Goal: Navigation & Orientation: Understand site structure

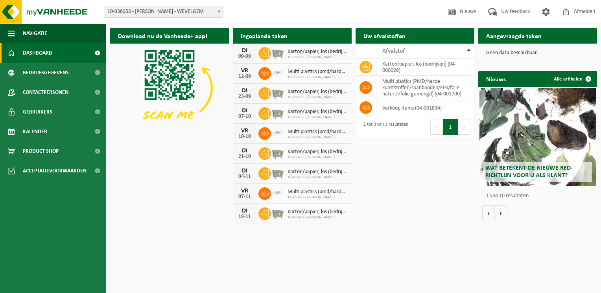
click at [96, 55] on span at bounding box center [97, 53] width 18 height 20
click at [92, 151] on span at bounding box center [97, 152] width 18 height 20
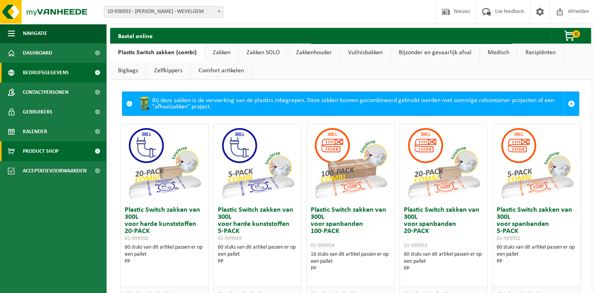
click at [71, 75] on link "Bedrijfsgegevens" at bounding box center [53, 73] width 106 height 20
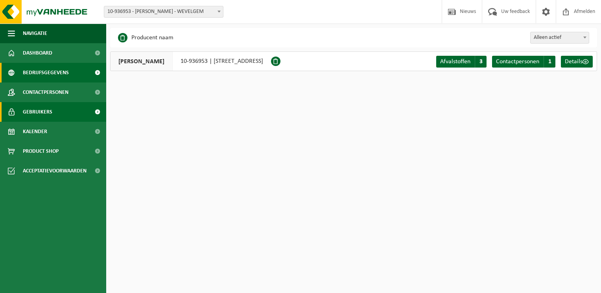
click at [77, 114] on link "Gebruikers" at bounding box center [53, 112] width 106 height 20
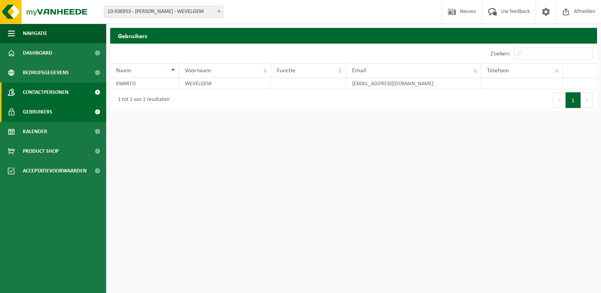
click at [83, 92] on link "Contactpersonen" at bounding box center [53, 93] width 106 height 20
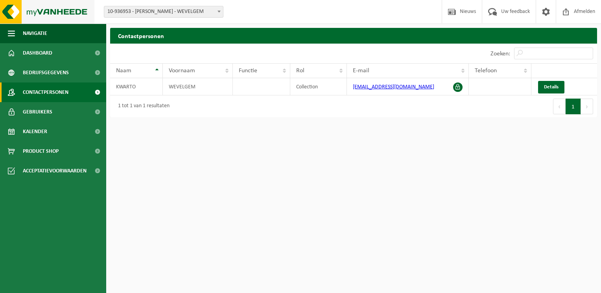
click at [50, 13] on img at bounding box center [47, 12] width 94 height 24
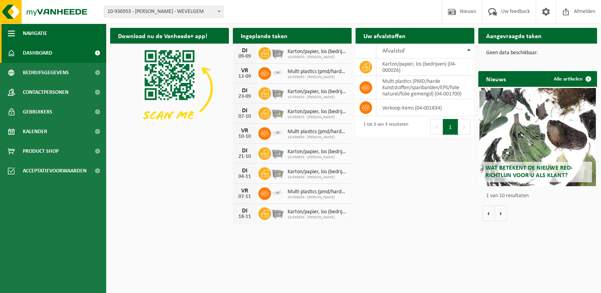
click at [9, 31] on span "button" at bounding box center [11, 34] width 7 height 20
